Goal: Information Seeking & Learning: Learn about a topic

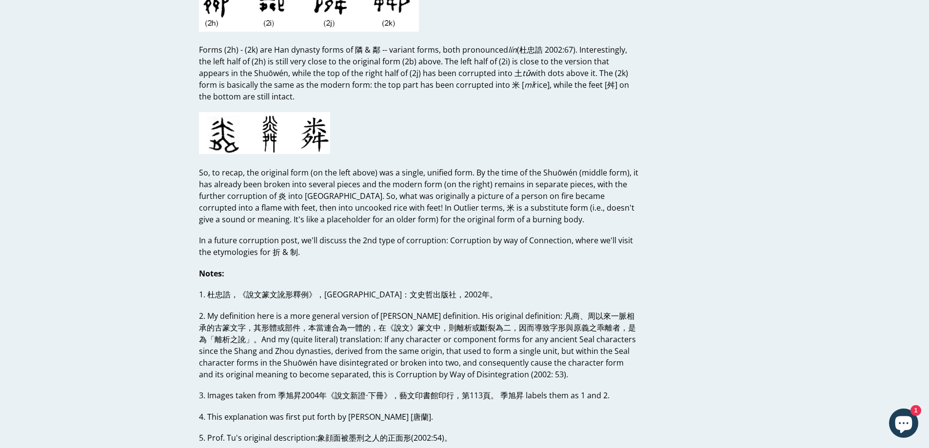
scroll to position [2585, 0]
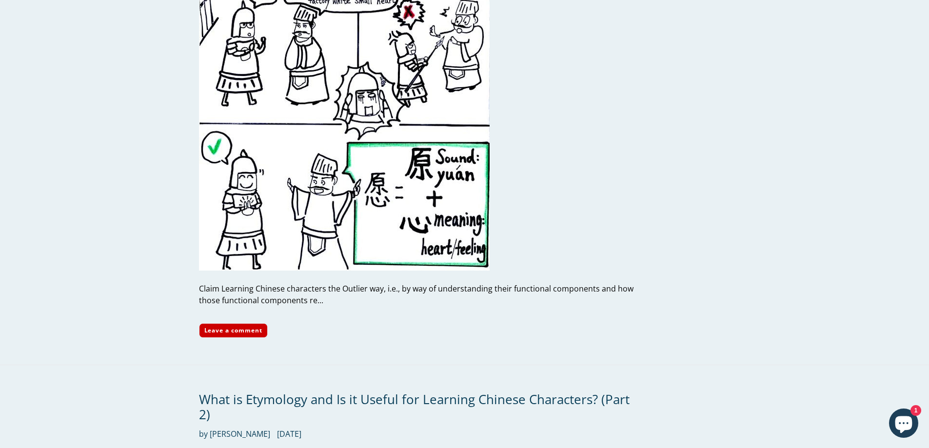
scroll to position [1285, 0]
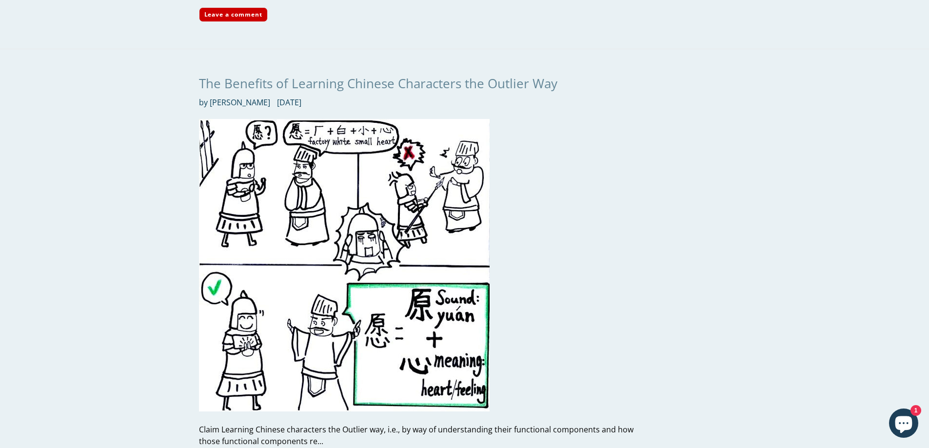
click at [414, 81] on link "The Benefits of Learning Chinese Characters the Outlier Way" at bounding box center [378, 84] width 358 height 18
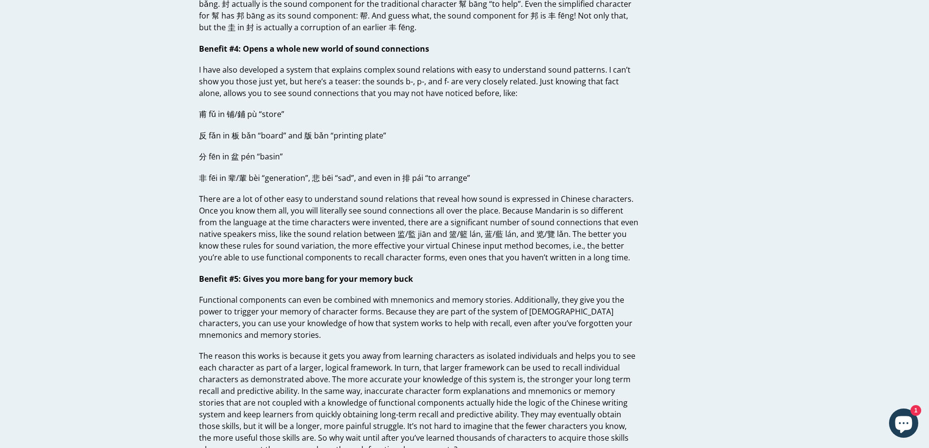
scroll to position [1219, 0]
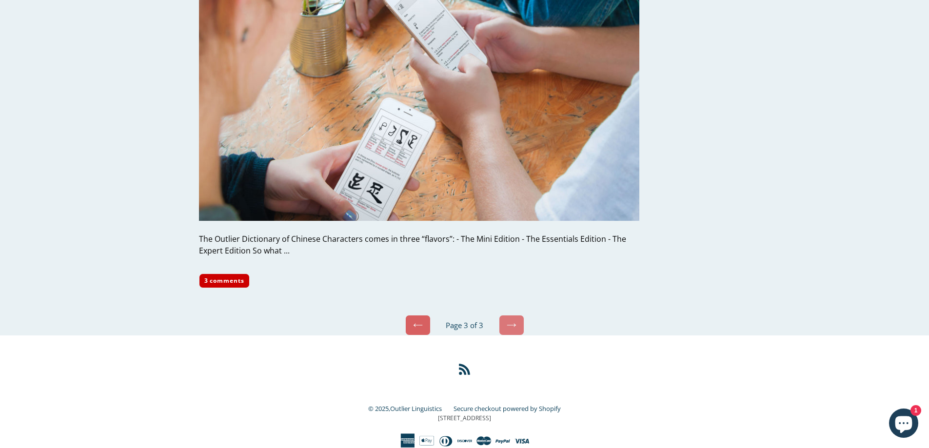
click at [424, 330] on link "Previous" at bounding box center [417, 325] width 25 height 20
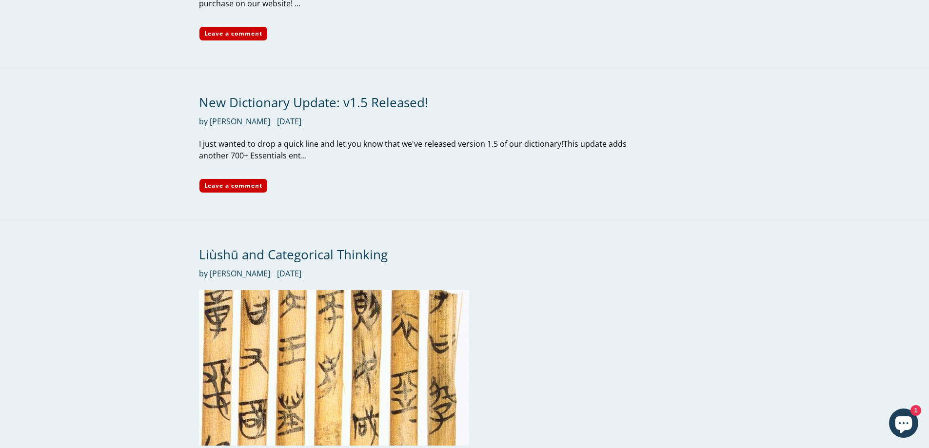
scroll to position [780, 0]
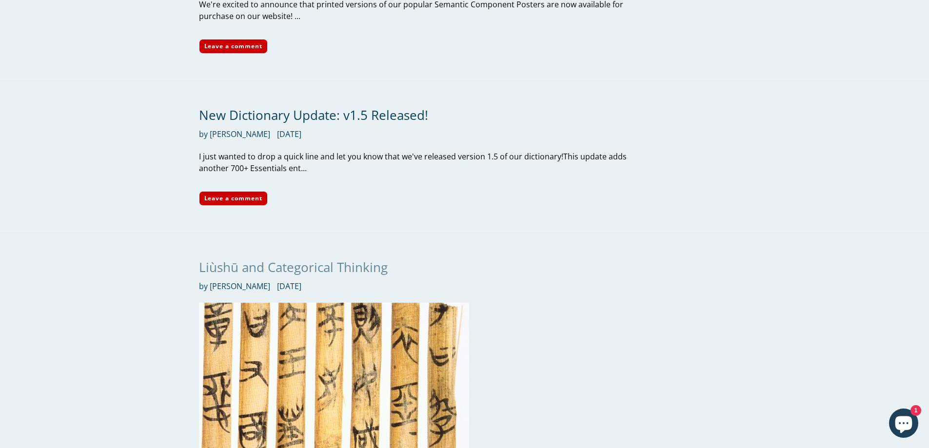
click at [346, 268] on link "Liùshū and Categorical Thinking" at bounding box center [293, 267] width 189 height 18
